Goal: Task Accomplishment & Management: Use online tool/utility

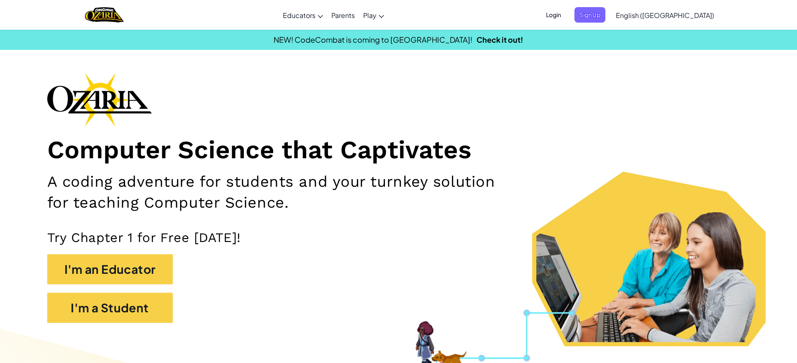
click at [566, 14] on span "Login" at bounding box center [553, 14] width 25 height 15
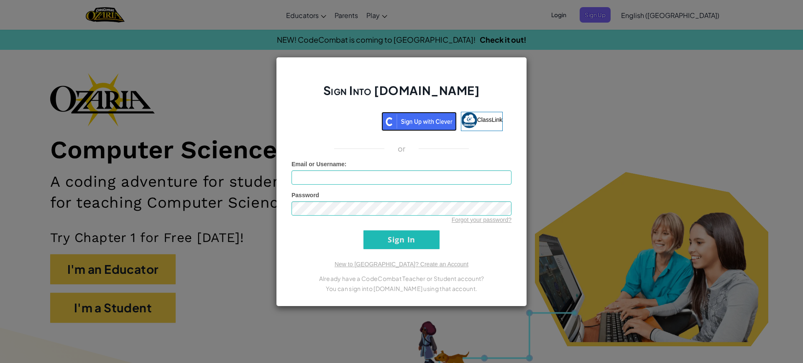
click at [407, 117] on img at bounding box center [419, 121] width 75 height 19
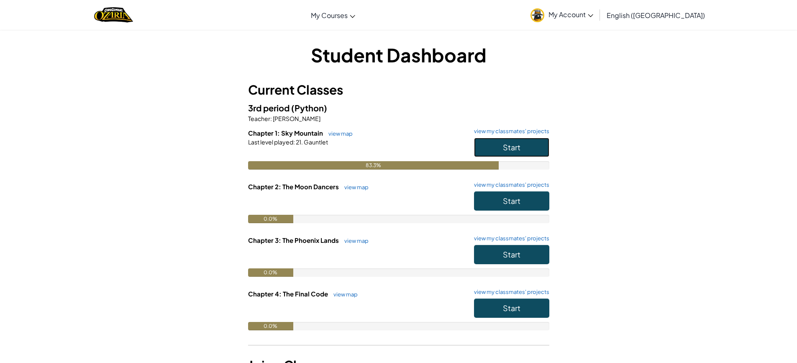
click at [529, 153] on button "Start" at bounding box center [511, 147] width 75 height 19
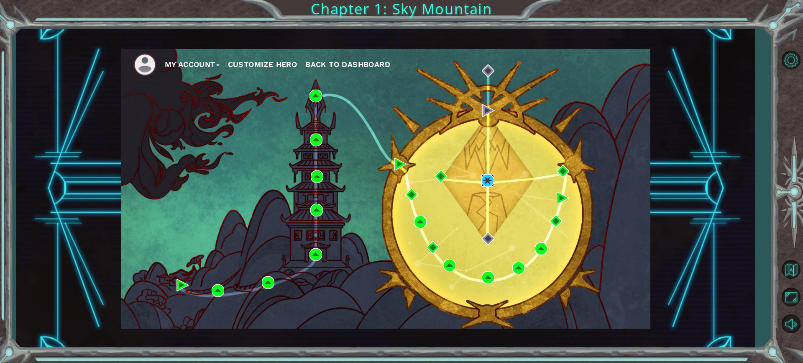
click at [487, 182] on img at bounding box center [488, 180] width 13 height 13
